Goal: Information Seeking & Learning: Learn about a topic

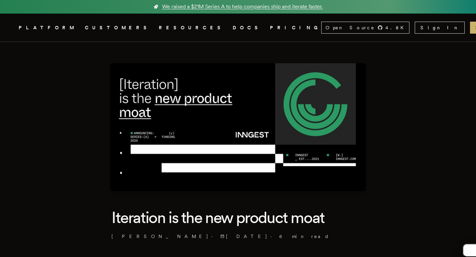
click at [242, 10] on span "We raised a $21M Series A to help companies ship and iterate faster." at bounding box center [242, 7] width 161 height 8
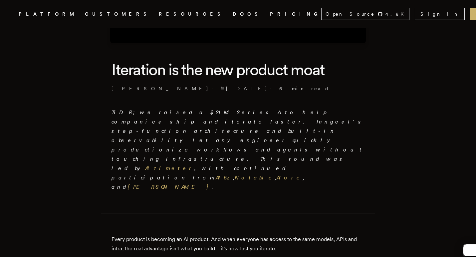
scroll to position [163, 0]
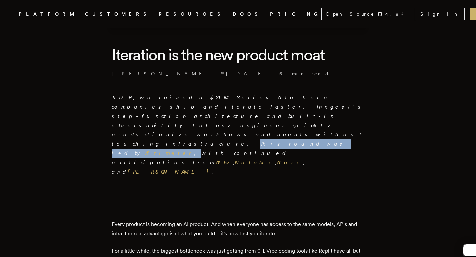
drag, startPoint x: 188, startPoint y: 114, endPoint x: 267, endPoint y: 116, distance: 78.2
click at [267, 116] on em "TLDR; we raised a $21M Series A to help companies ship and iterate faster. Inng…" at bounding box center [237, 134] width 253 height 81
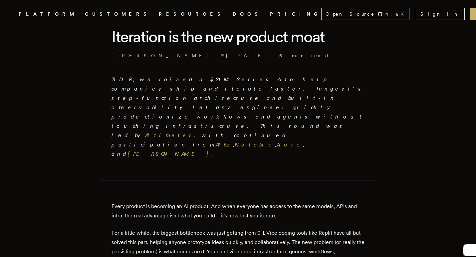
scroll to position [154, 0]
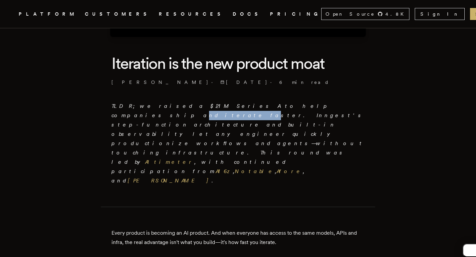
drag, startPoint x: 278, startPoint y: 110, endPoint x: 249, endPoint y: 109, distance: 29.6
click at [249, 110] on p "TLDR; we raised a $21M Series A to help companies ship and iterate faster. Inng…" at bounding box center [237, 144] width 253 height 84
click at [249, 109] on p "TLDR; we raised a $21M Series A to help companies ship and iterate faster. Inng…" at bounding box center [237, 144] width 253 height 84
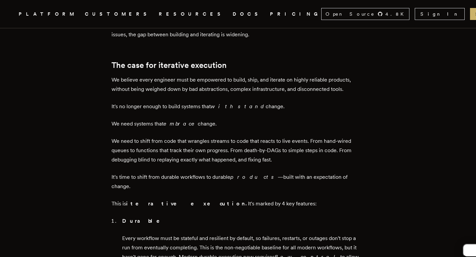
scroll to position [581, 0]
